Goal: Task Accomplishment & Management: Use online tool/utility

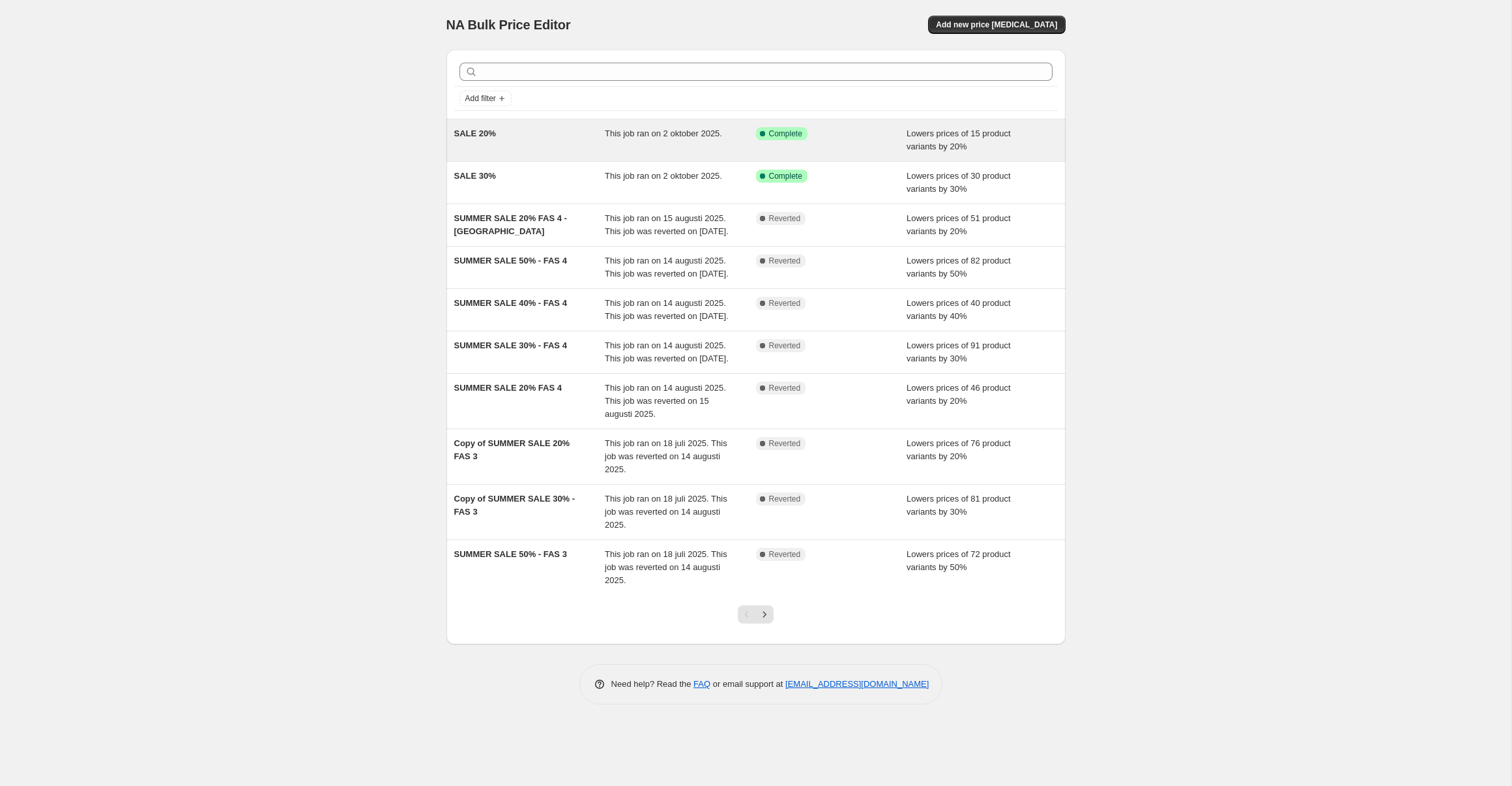
click at [462, 135] on span "SALE 20%" at bounding box center [474, 134] width 41 height 10
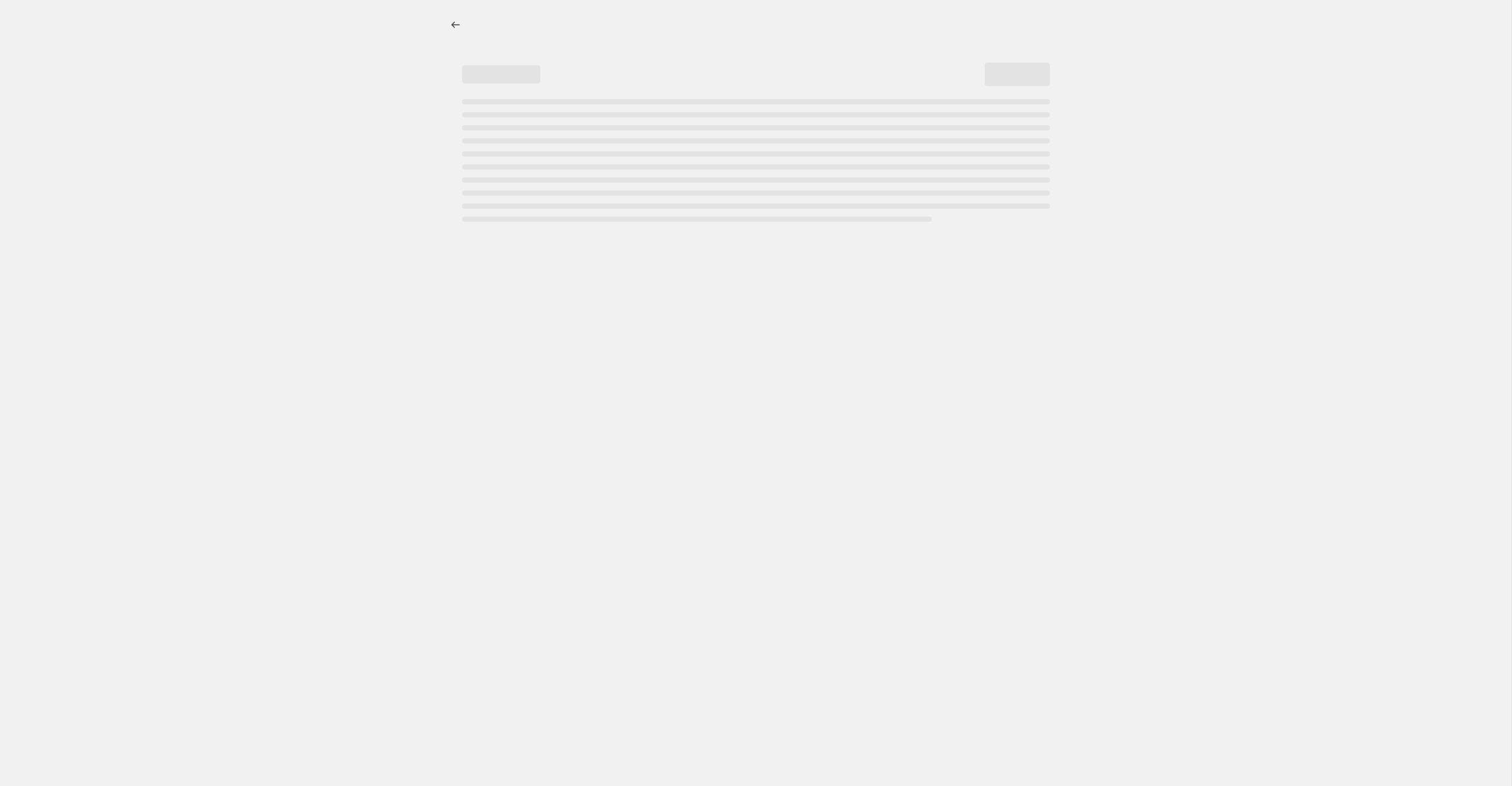
select select "percentage"
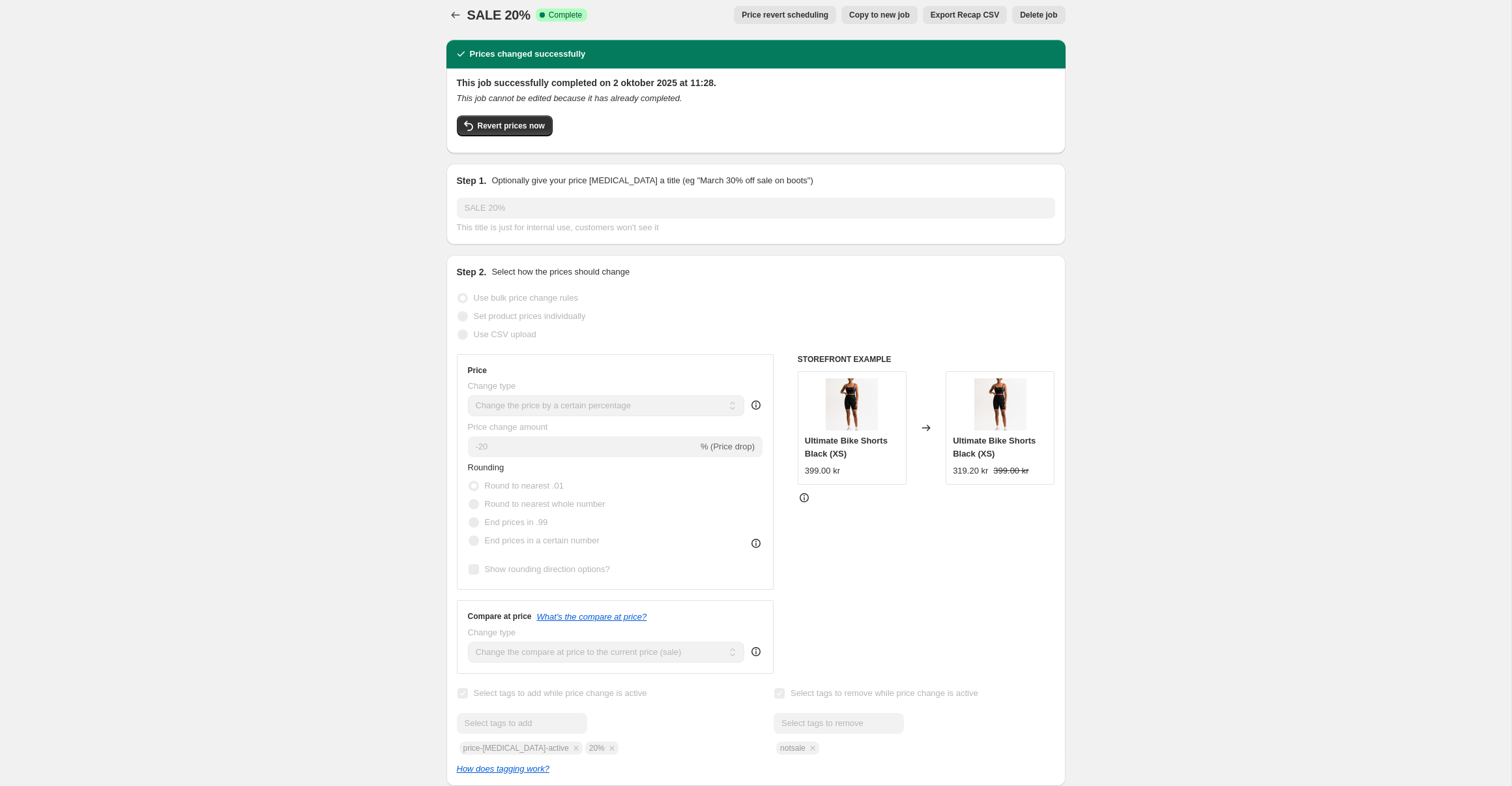
scroll to position [12, 0]
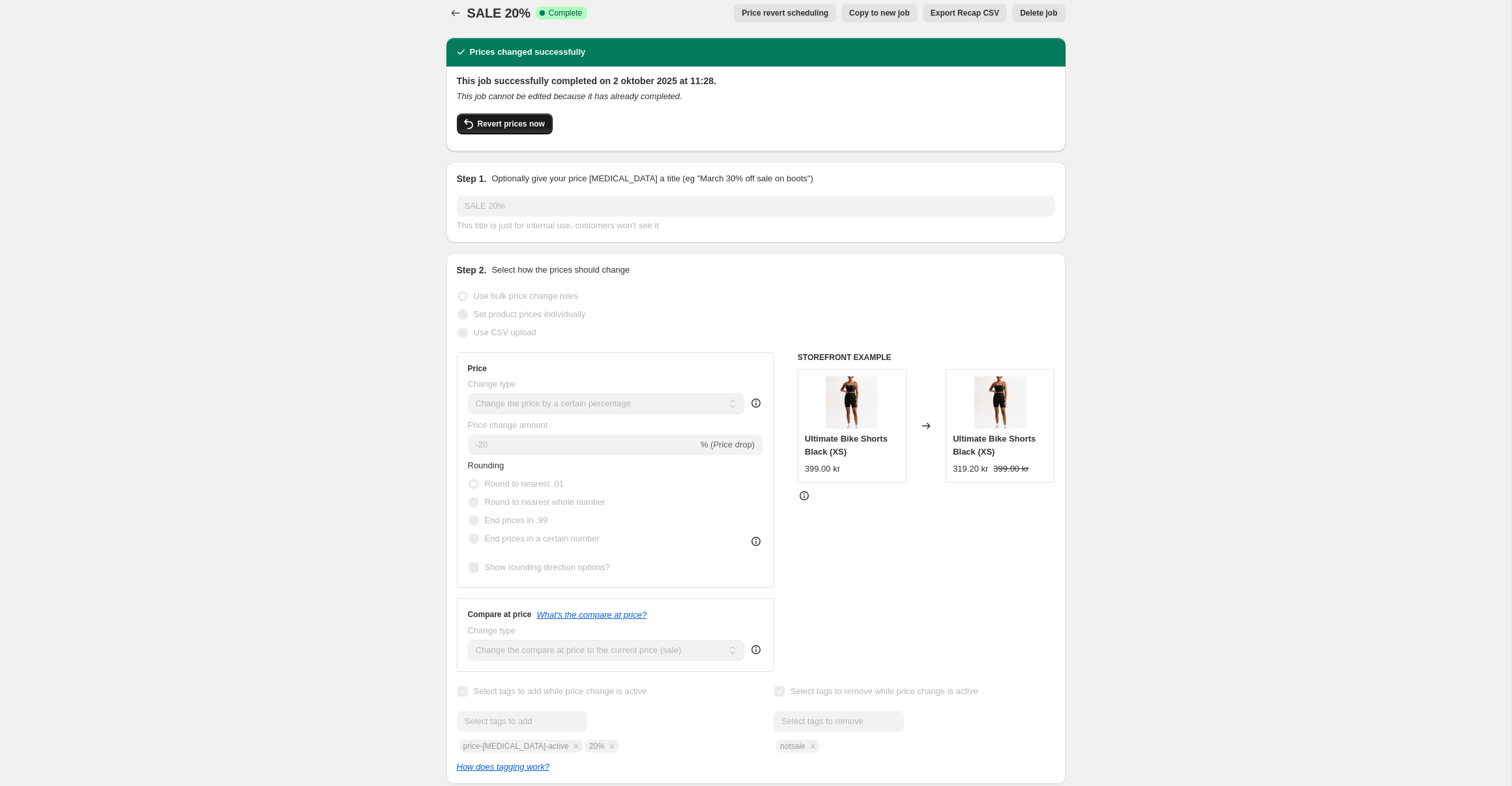
click at [517, 125] on span "Revert prices now" at bounding box center [512, 123] width 67 height 11
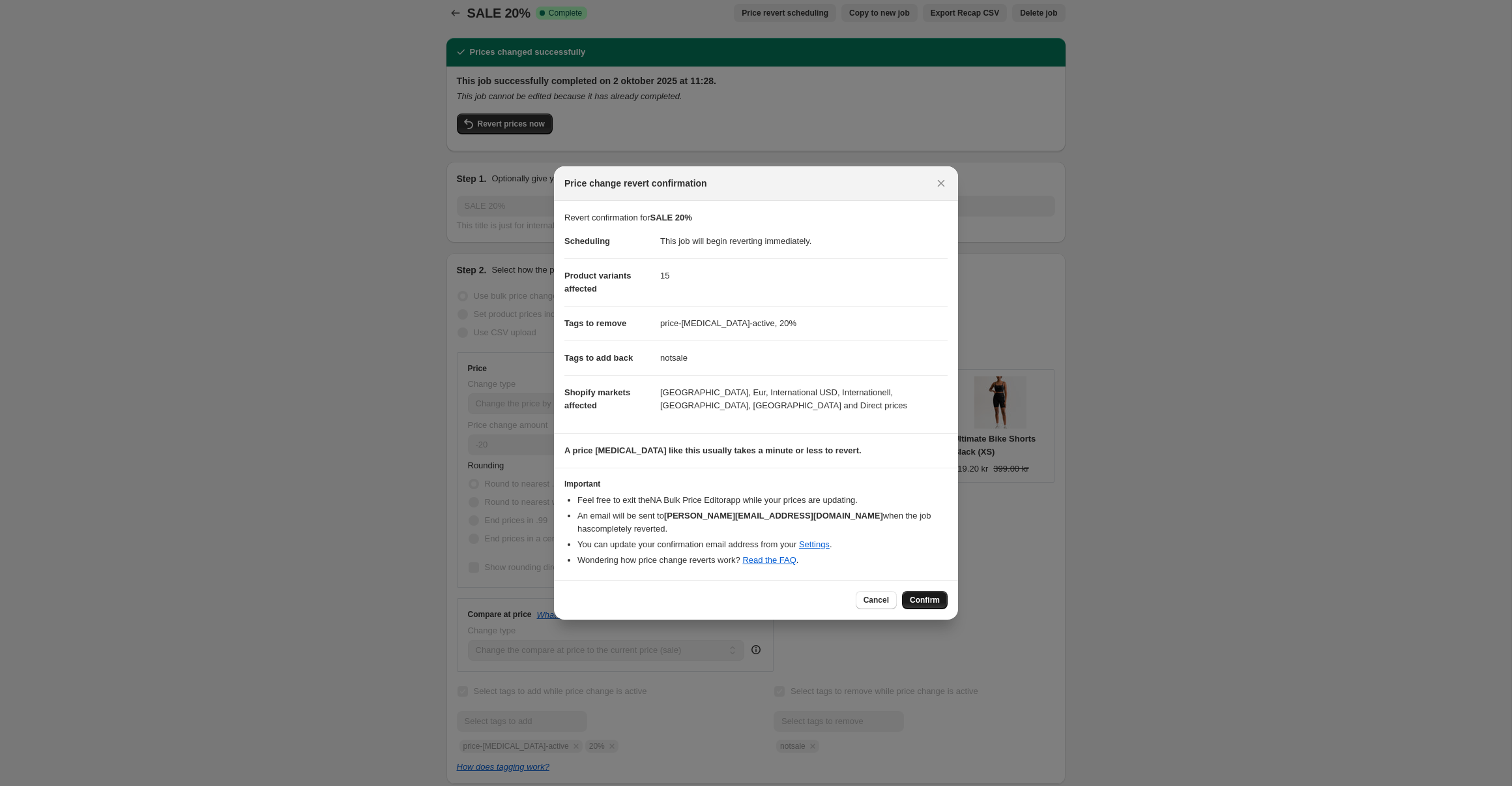
click at [932, 604] on span "Confirm" at bounding box center [924, 599] width 30 height 11
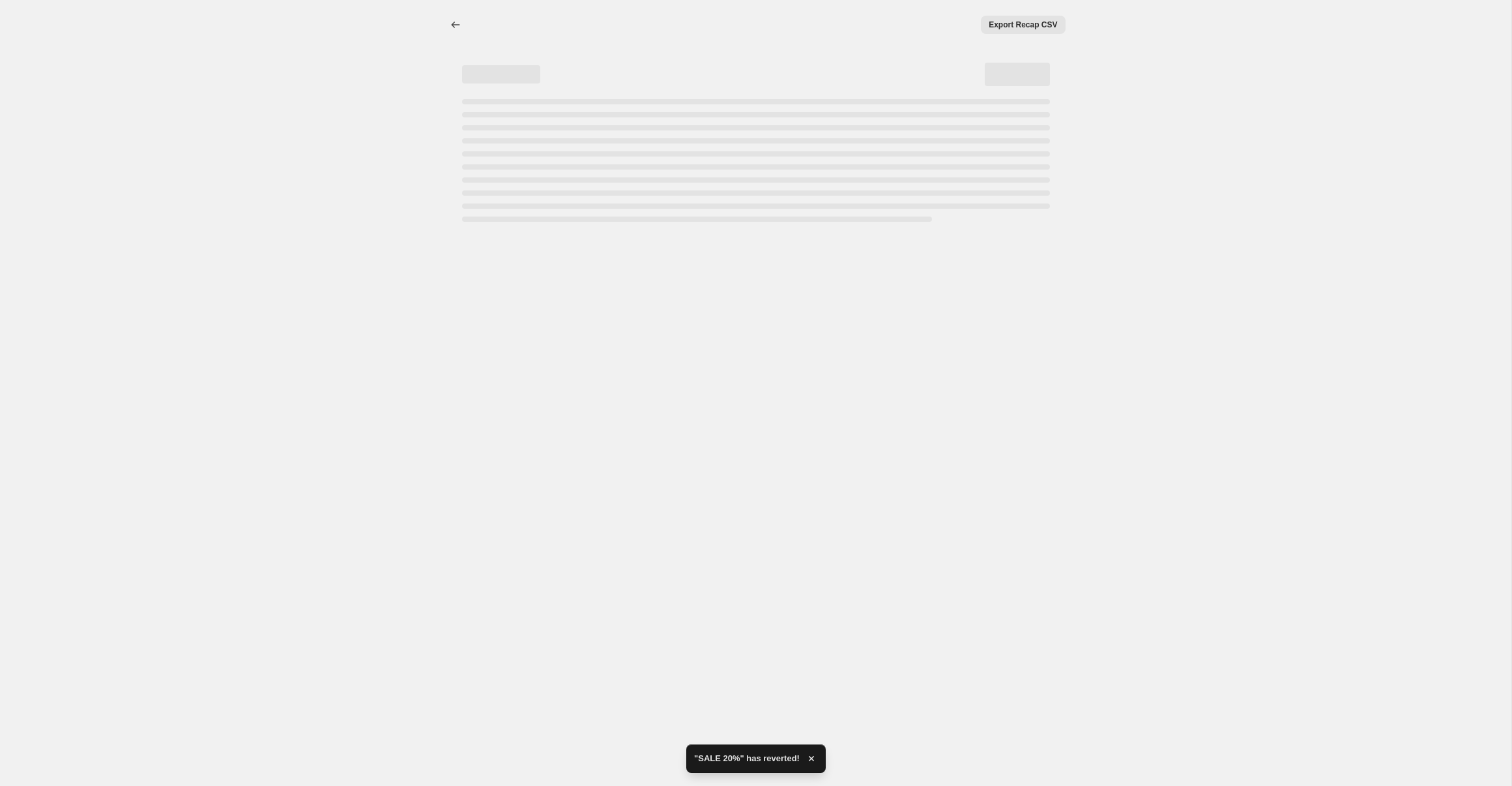
select select "percentage"
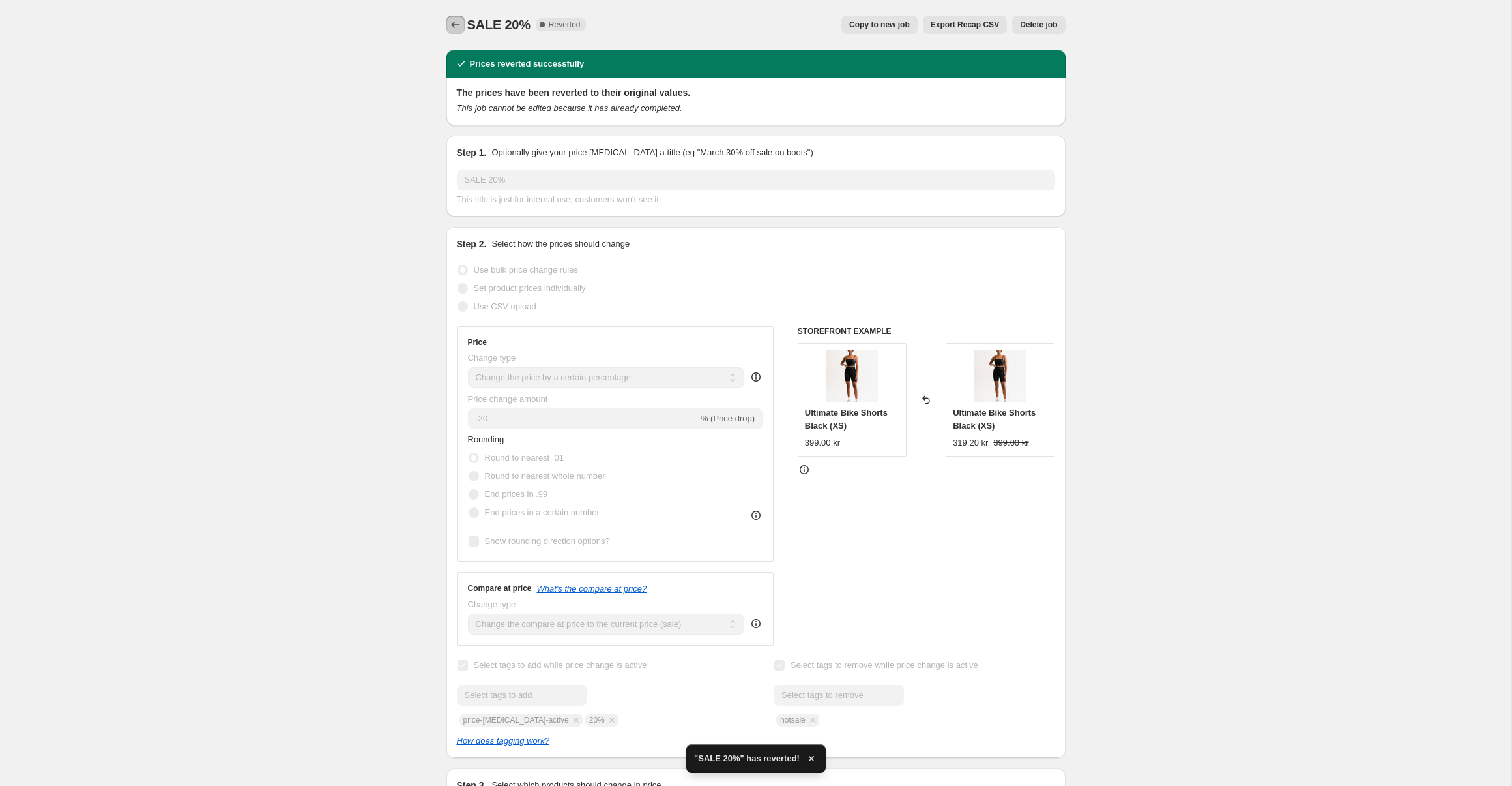
click at [458, 32] on button "Price change jobs" at bounding box center [455, 24] width 18 height 18
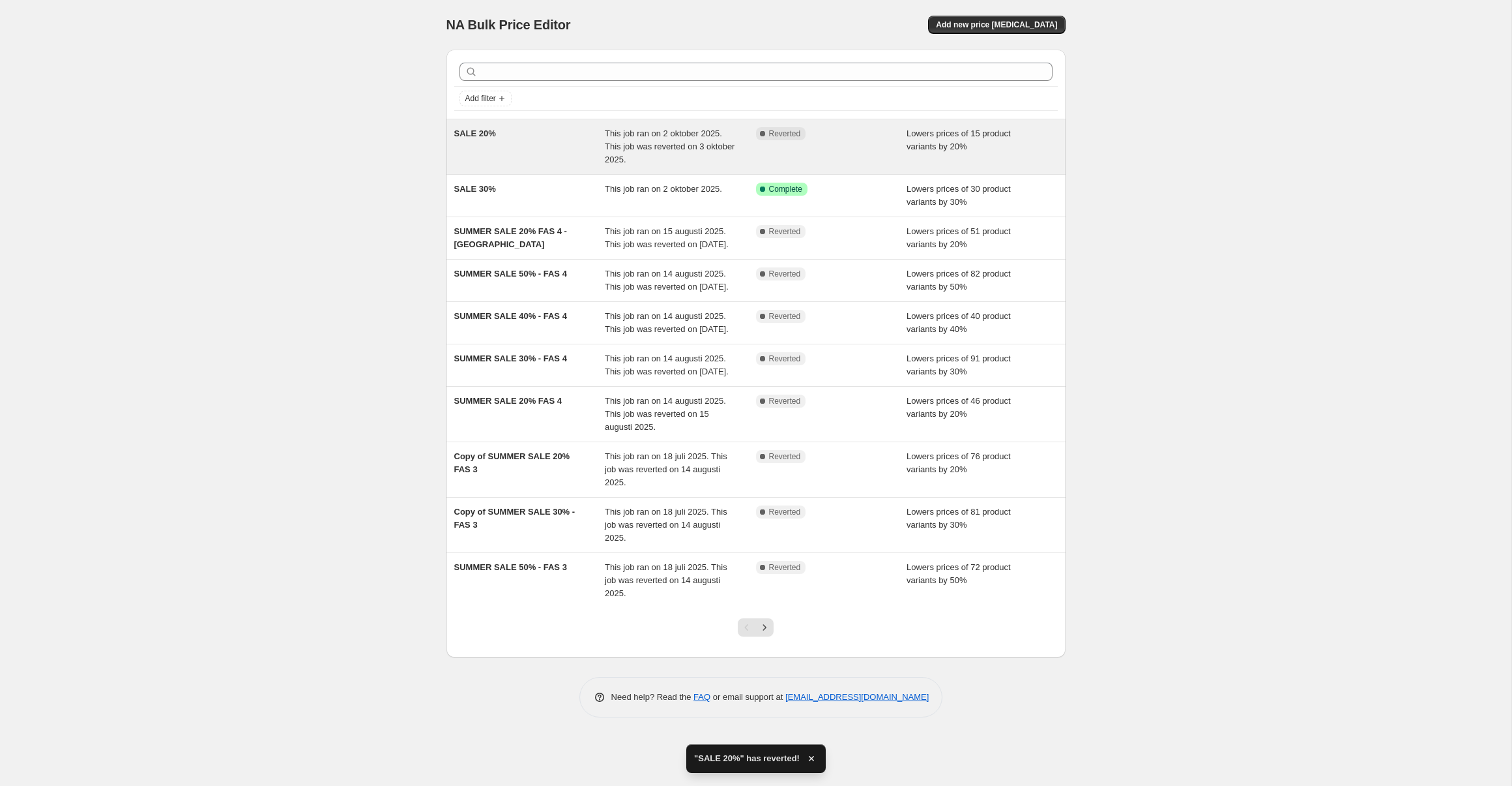
click at [569, 165] on div "SALE 20%" at bounding box center [529, 146] width 151 height 39
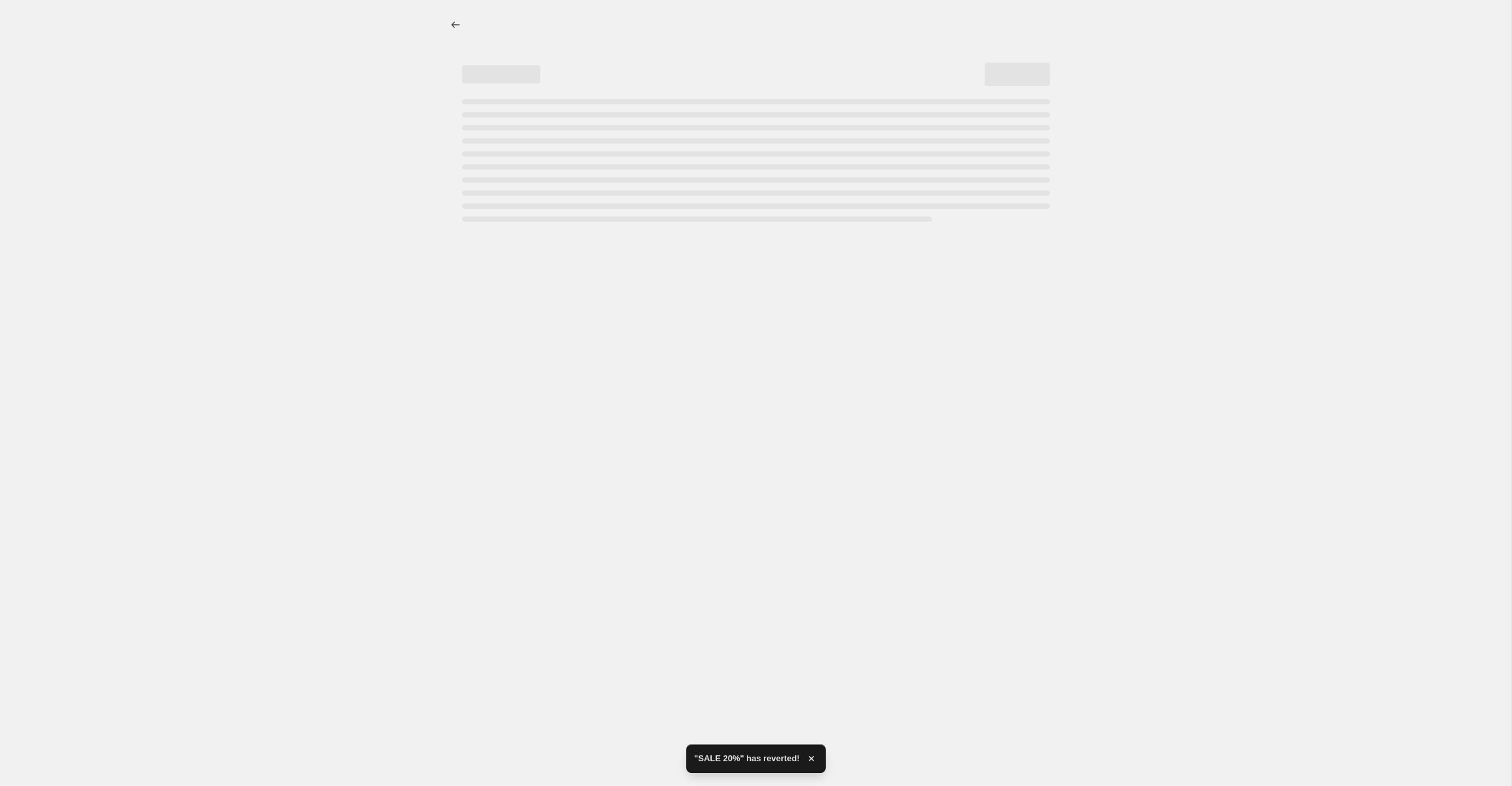
select select "percentage"
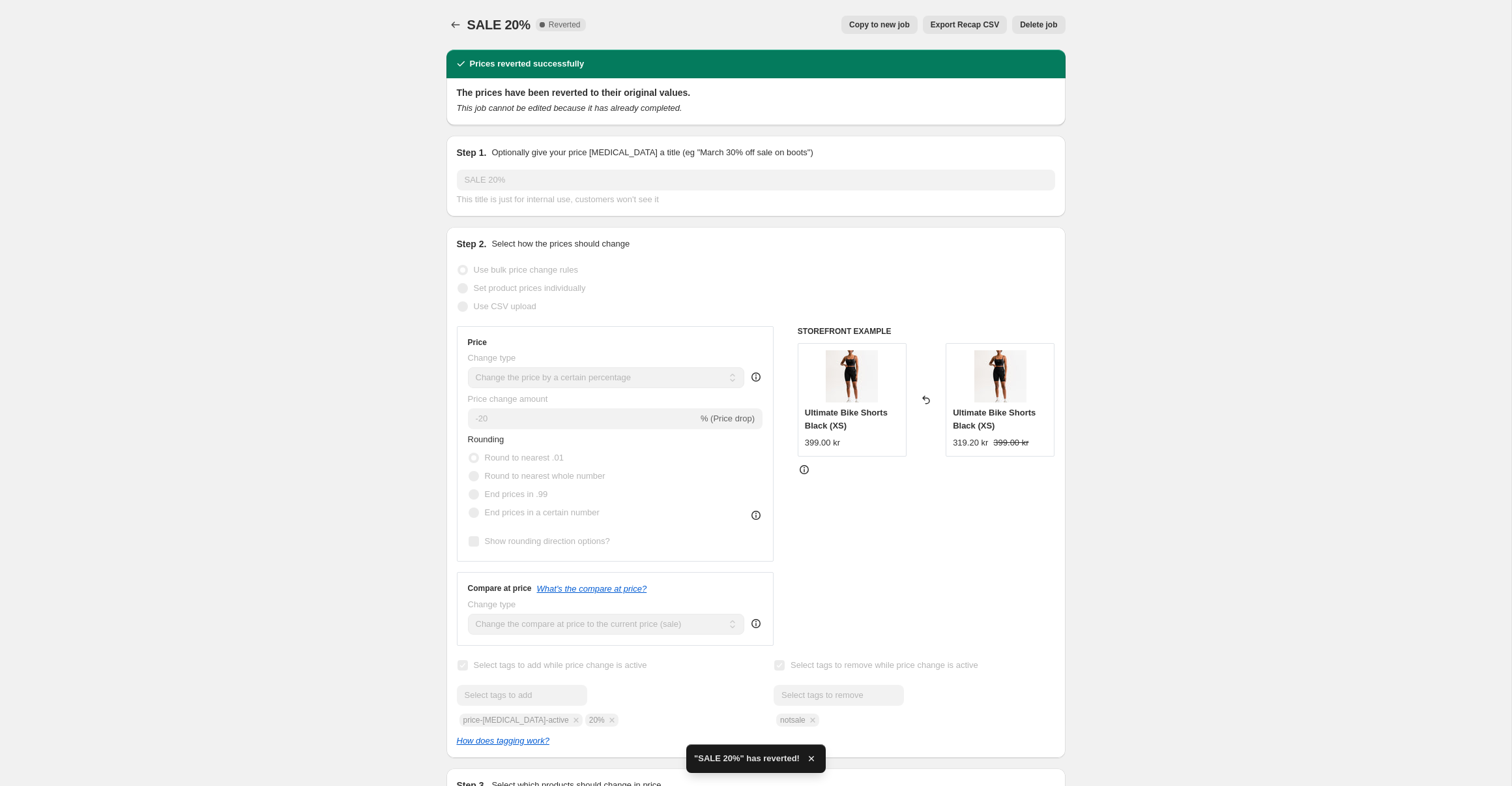
click at [894, 22] on span "Copy to new job" at bounding box center [879, 24] width 61 height 11
select select "percentage"
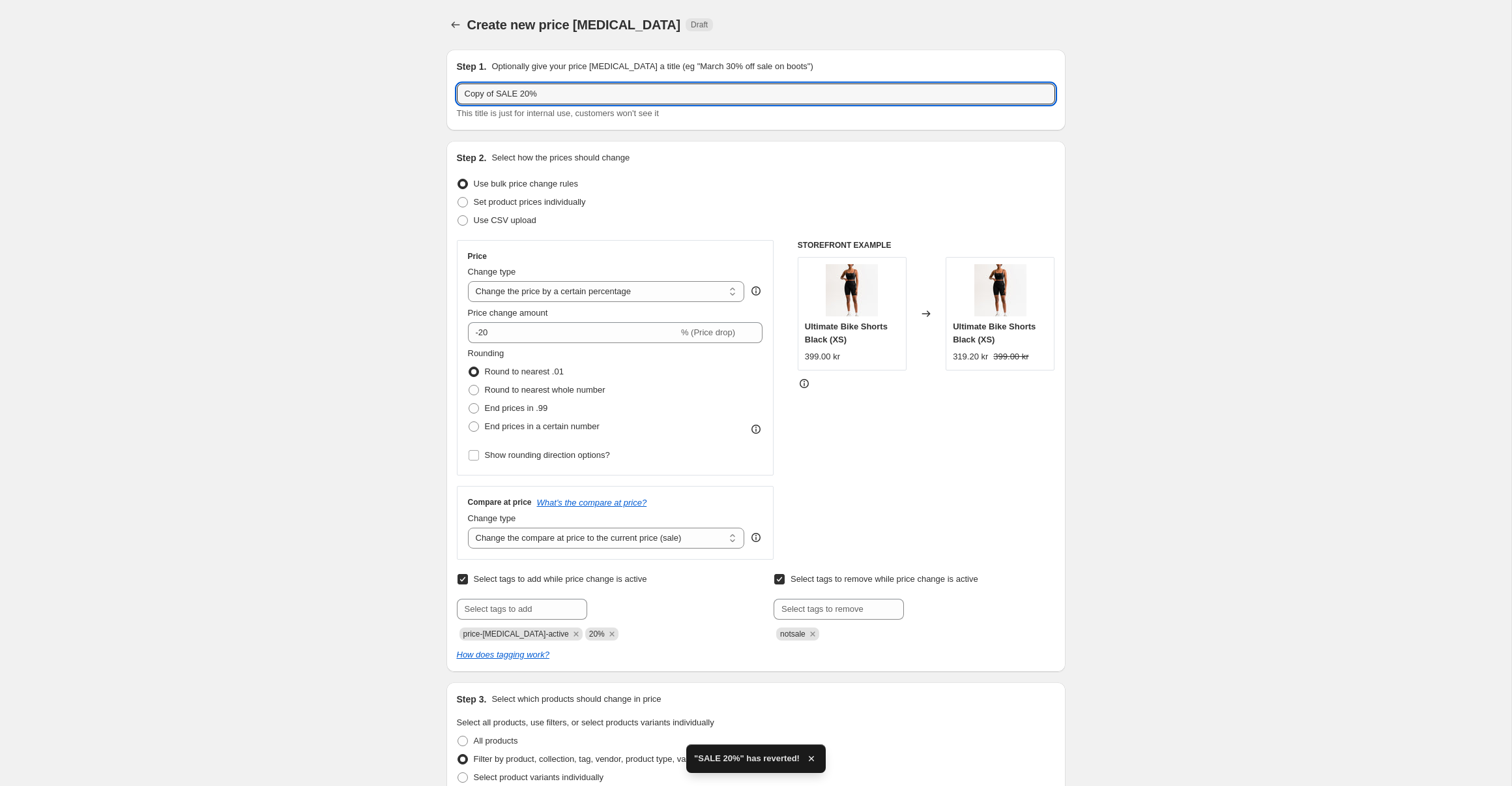
drag, startPoint x: 498, startPoint y: 93, endPoint x: 434, endPoint y: 92, distance: 64.0
click at [516, 92] on input "SALE 20%" at bounding box center [756, 94] width 598 height 21
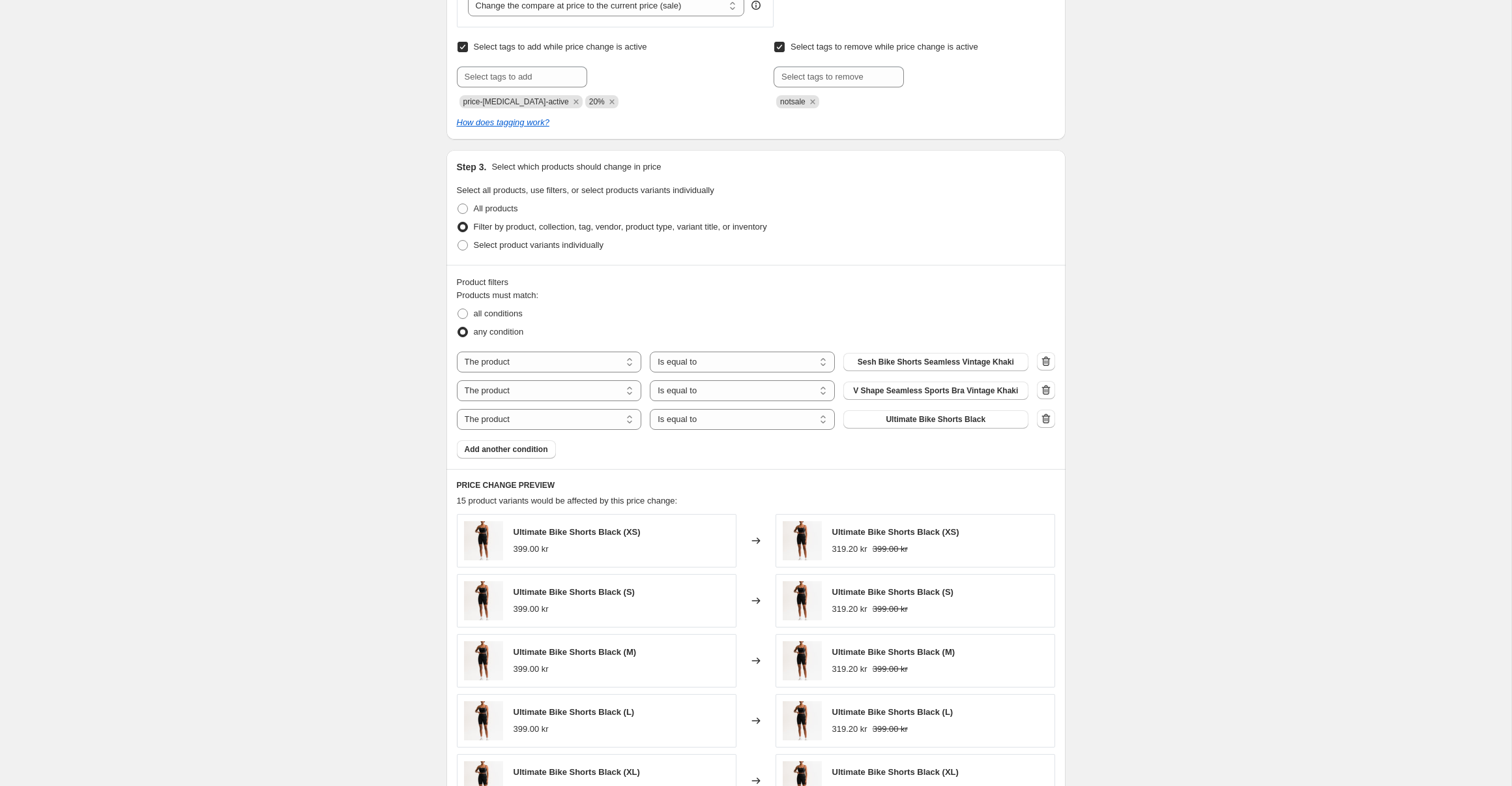
scroll to position [533, 0]
type input "SALE 20% NY"
click at [518, 443] on span "Add another condition" at bounding box center [506, 447] width 84 height 11
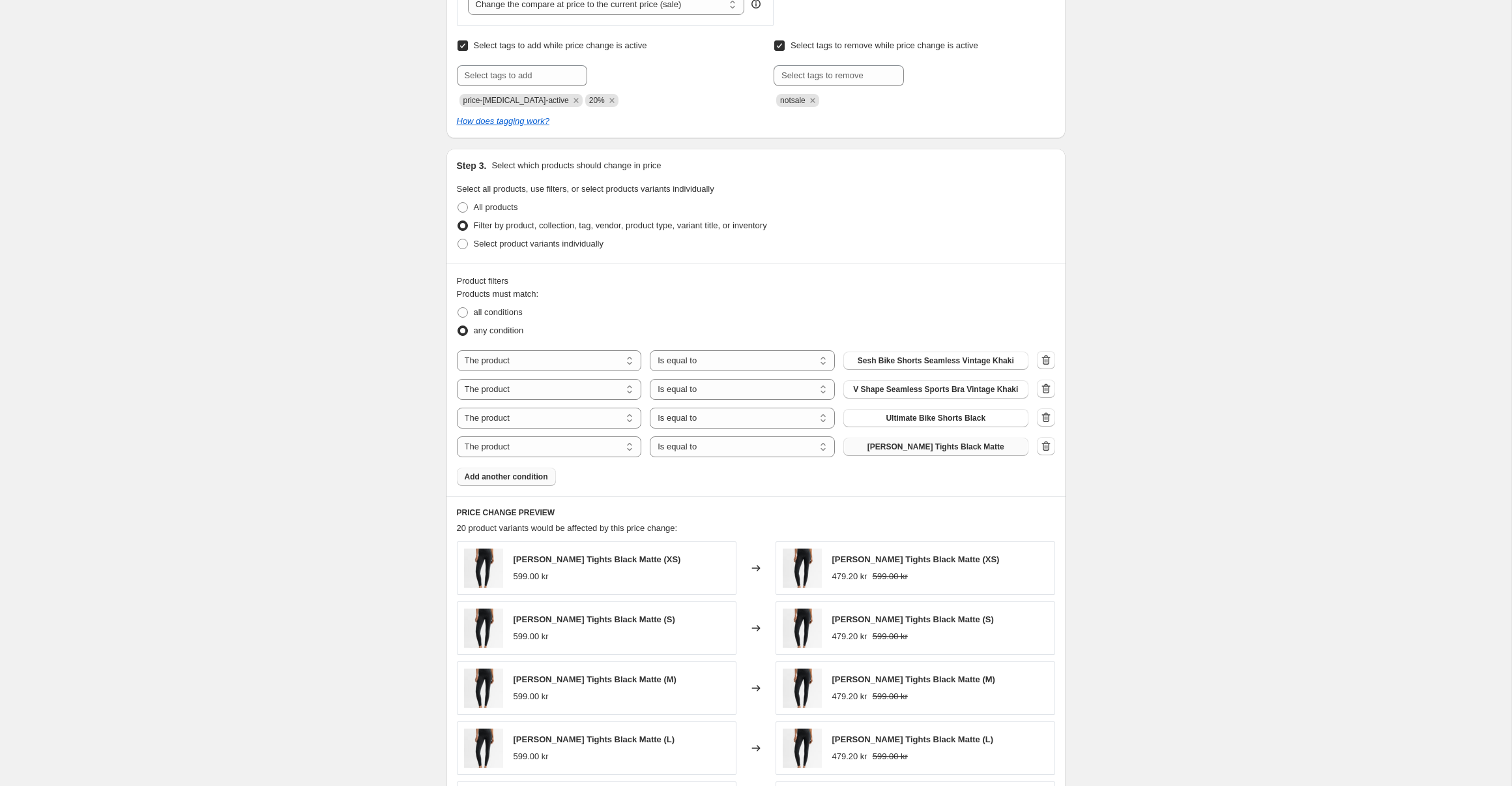
click at [908, 446] on span "[PERSON_NAME] Tights Black Matte" at bounding box center [936, 446] width 137 height 11
click at [549, 487] on div "Product filters Products must match: all conditions any condition The product T…" at bounding box center [756, 380] width 619 height 233
click at [538, 483] on button "Add another condition" at bounding box center [506, 476] width 99 height 18
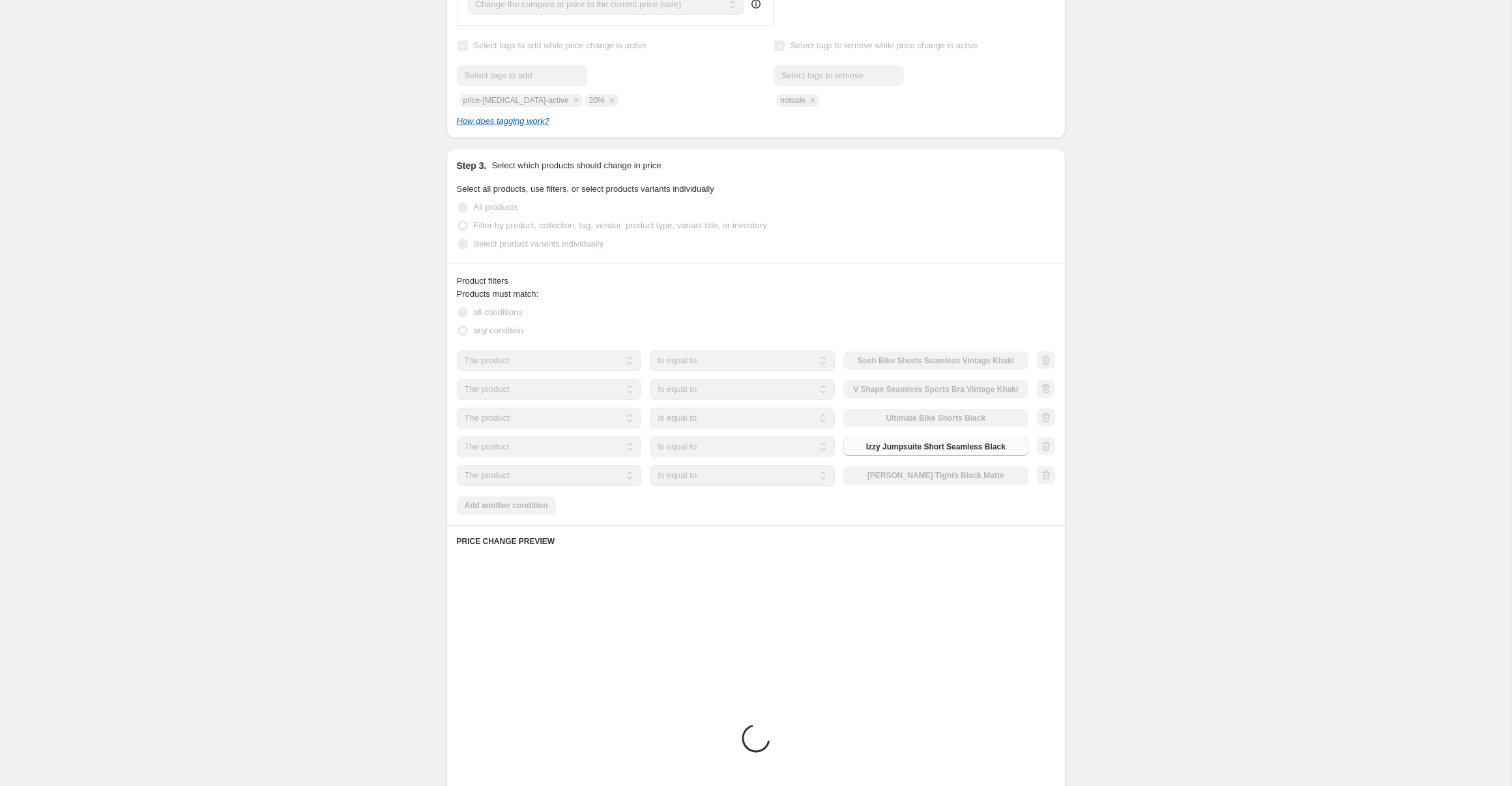
scroll to position [536, 0]
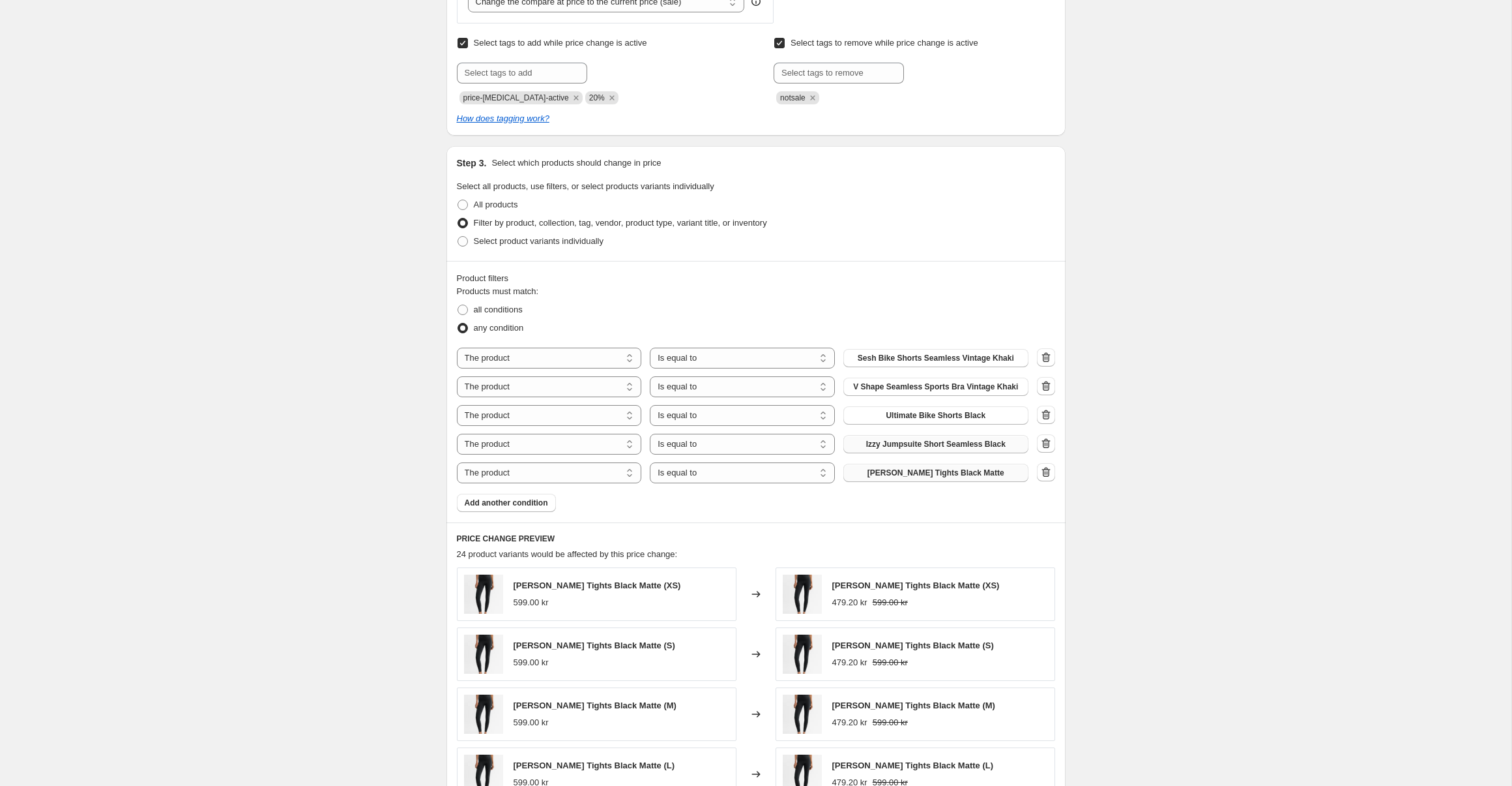
click at [857, 472] on button "[PERSON_NAME] Tights Black Matte" at bounding box center [936, 472] width 185 height 18
click at [539, 506] on span "Add another condition" at bounding box center [506, 502] width 84 height 11
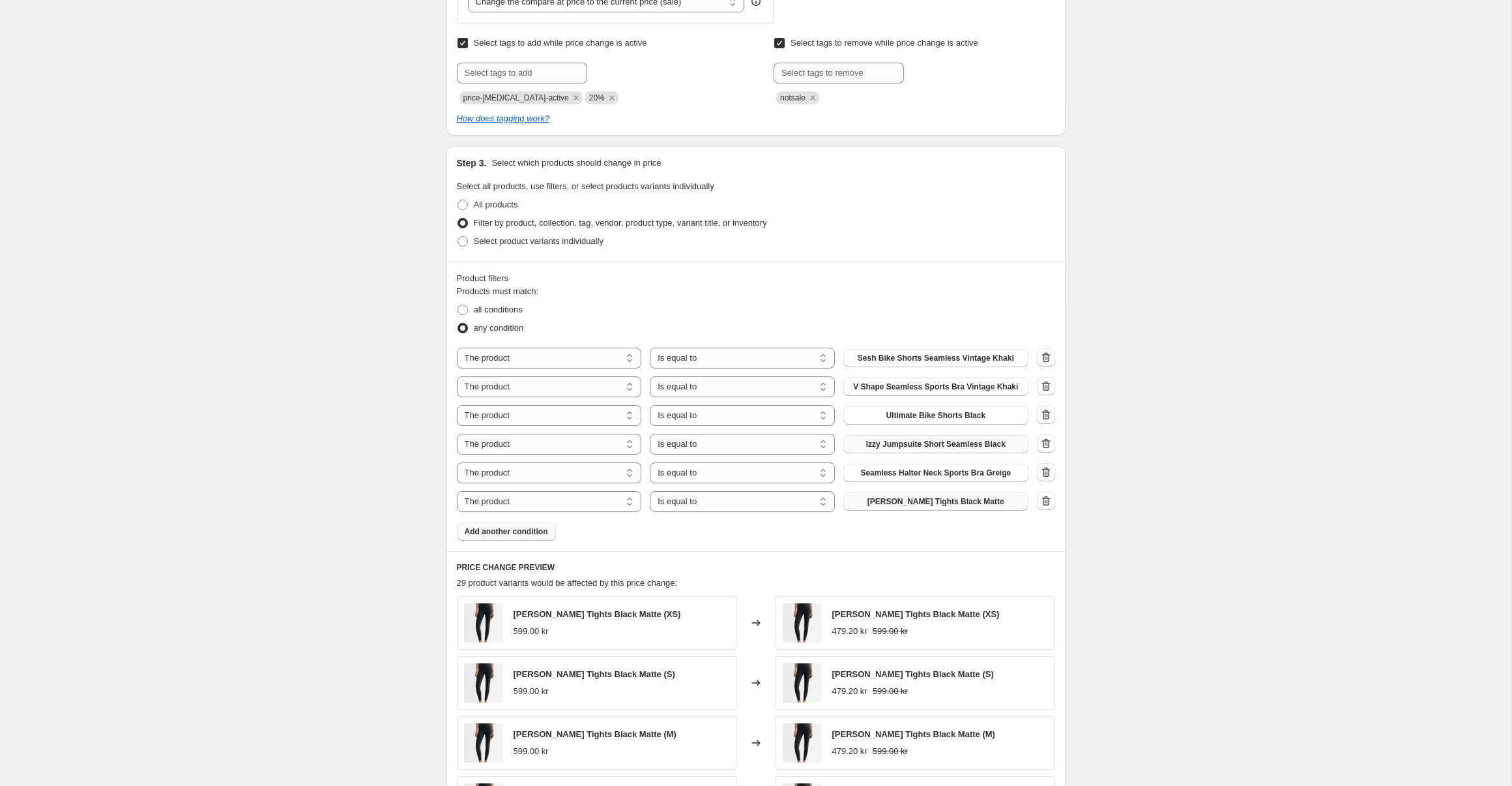
click at [920, 496] on span "[PERSON_NAME] Tights Black Matte" at bounding box center [936, 501] width 137 height 11
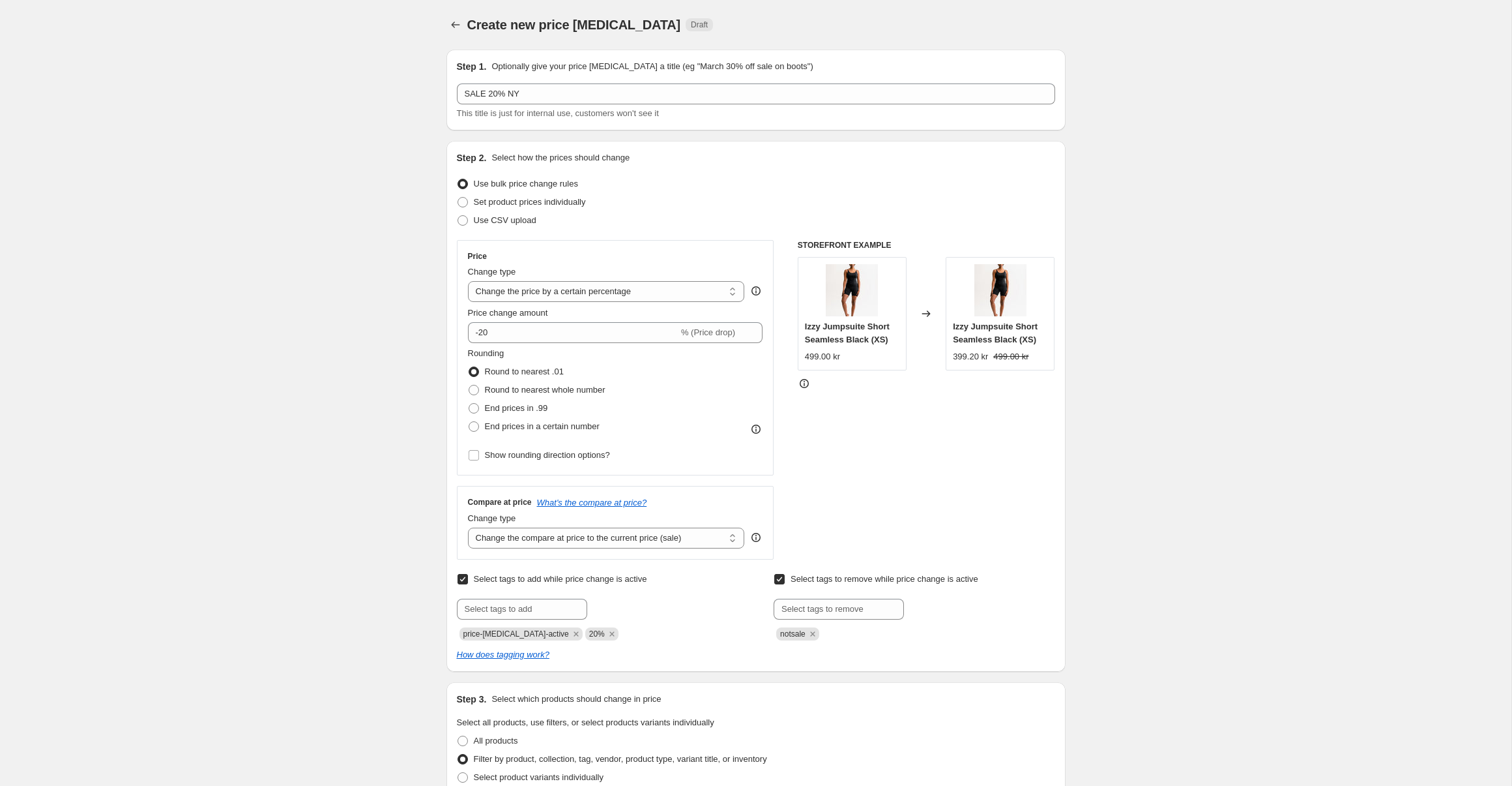
scroll to position [1169, 0]
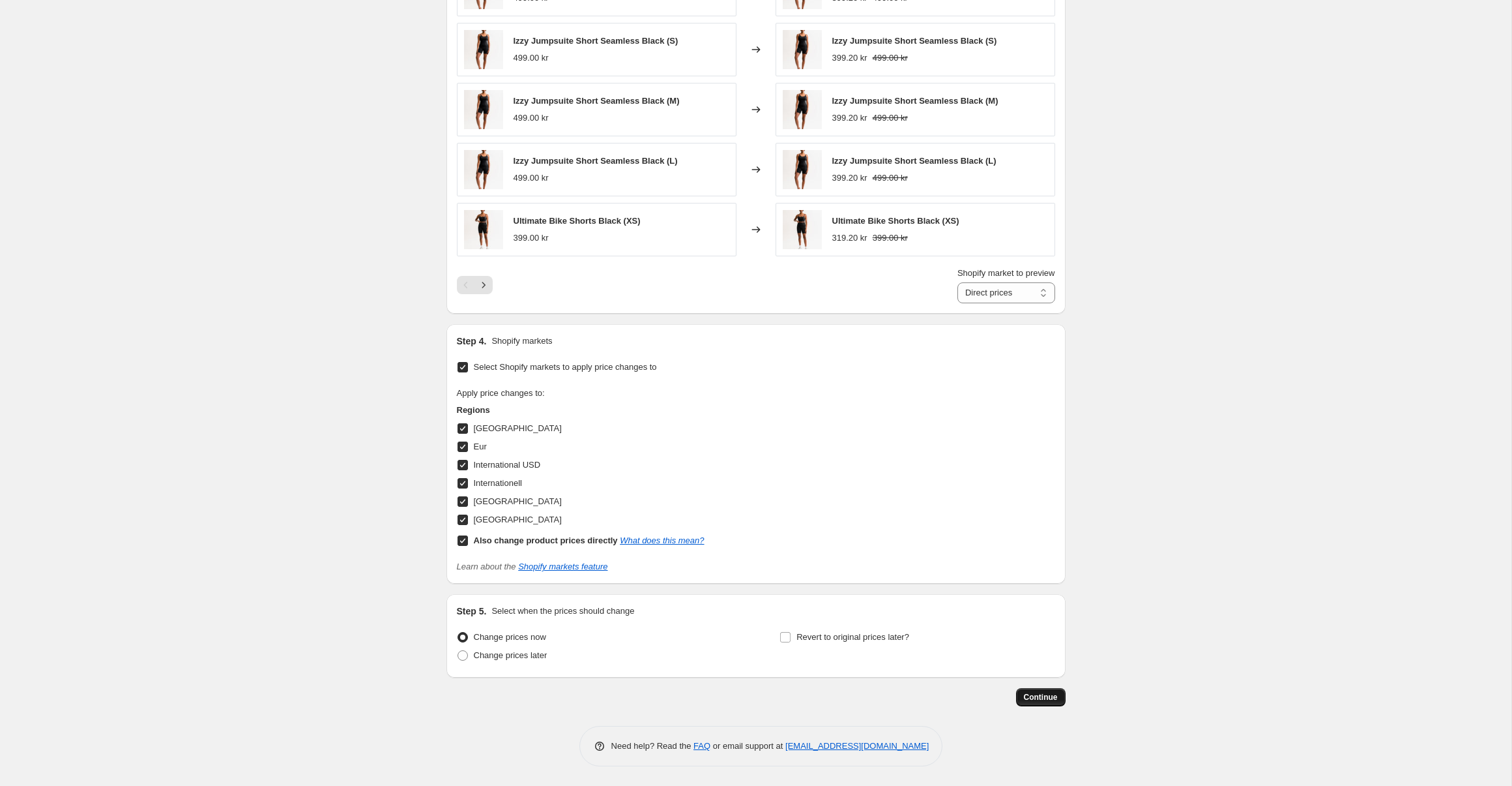
click at [1045, 694] on span "Continue" at bounding box center [1041, 697] width 34 height 11
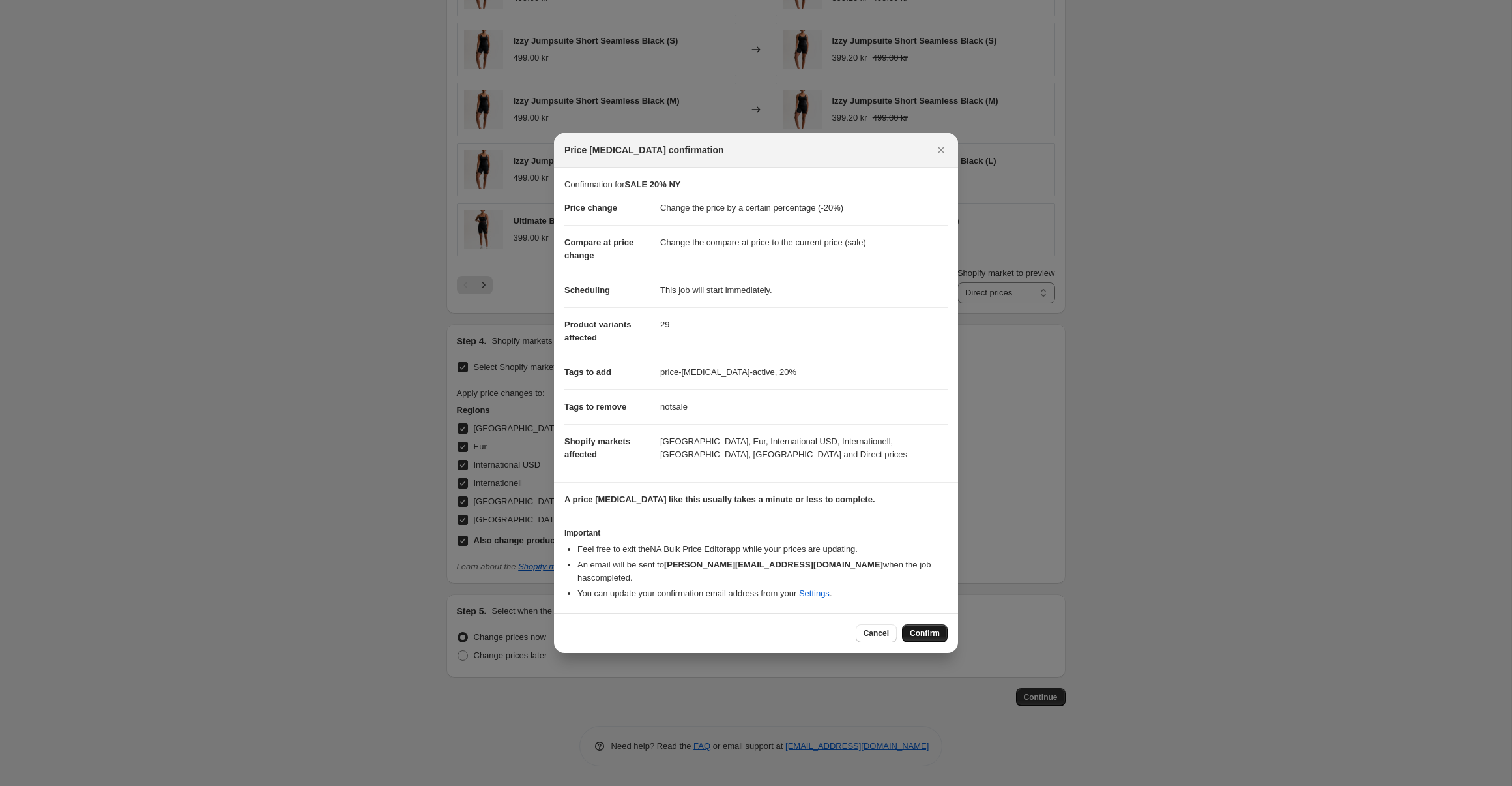
click at [926, 628] on span "Confirm" at bounding box center [924, 633] width 30 height 11
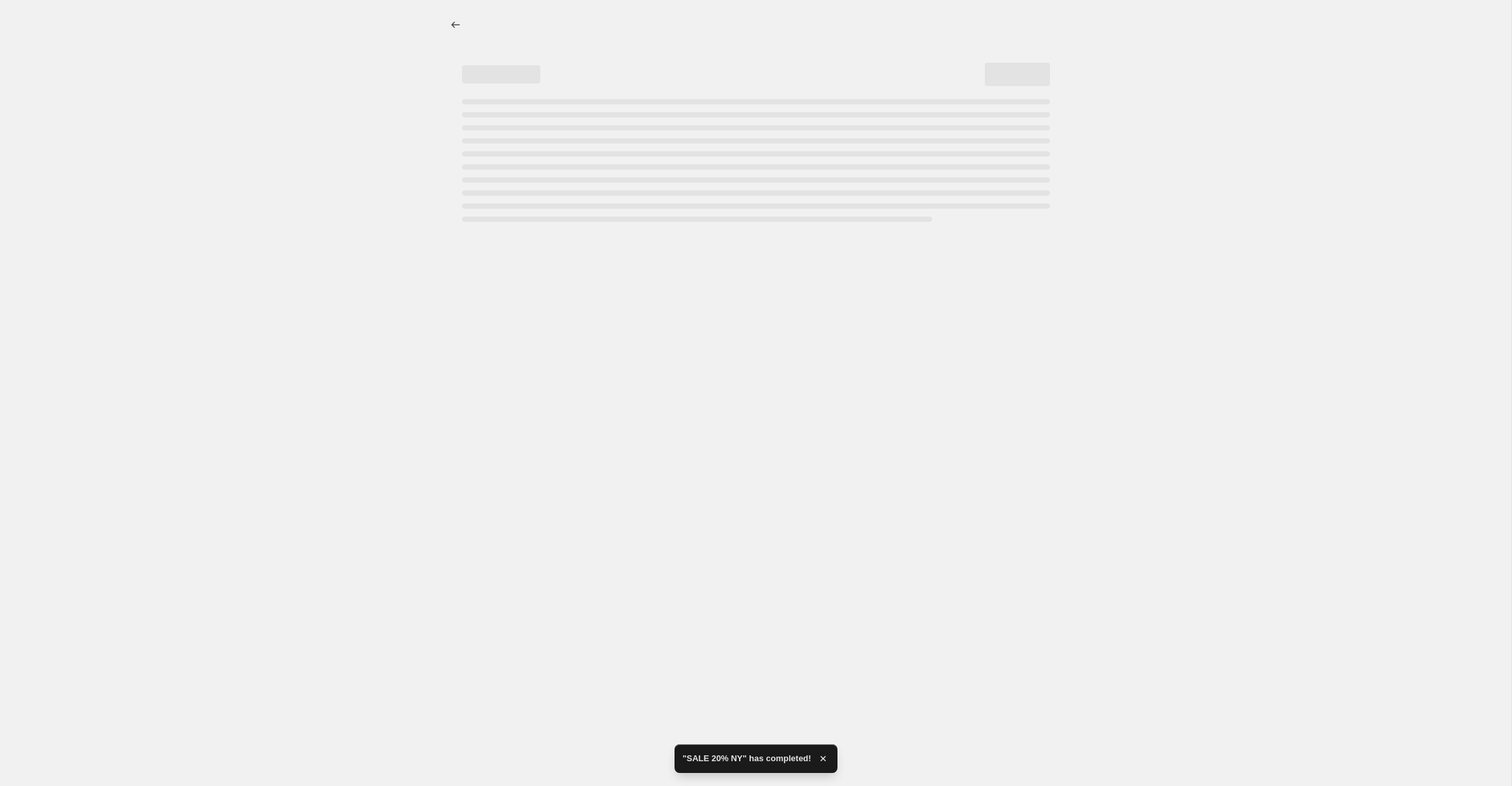
select select "percentage"
